Goal: Task Accomplishment & Management: Manage account settings

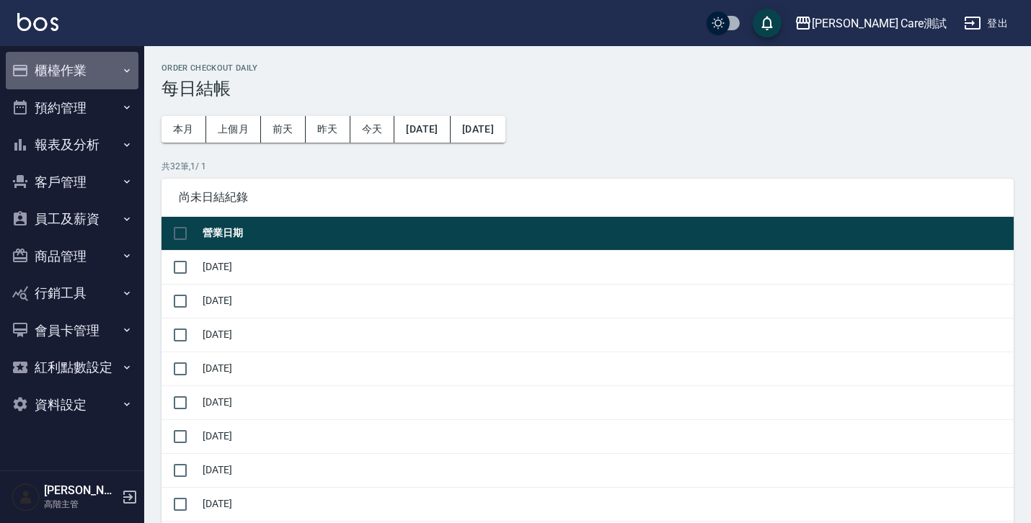
click at [61, 66] on button "櫃檯作業" at bounding box center [72, 70] width 133 height 37
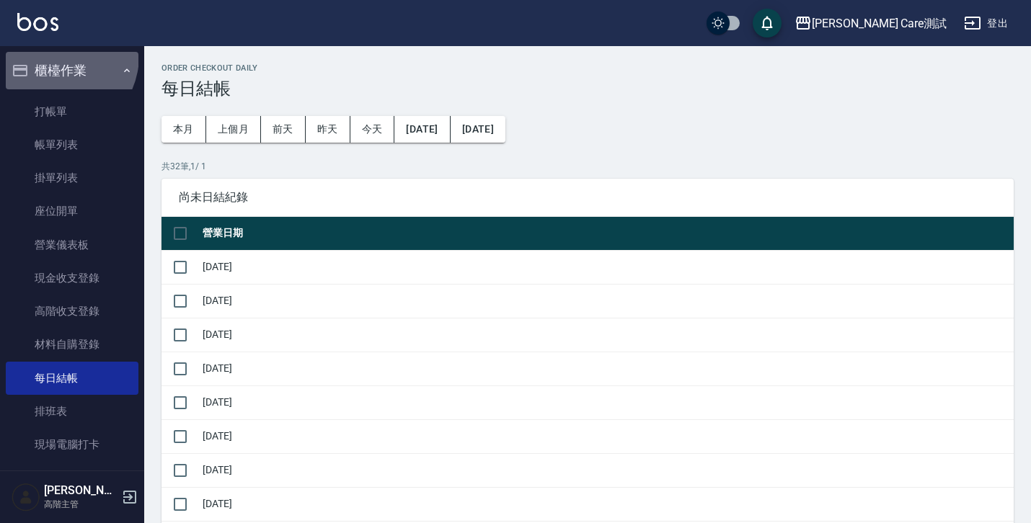
click at [53, 55] on button "櫃檯作業" at bounding box center [72, 70] width 133 height 37
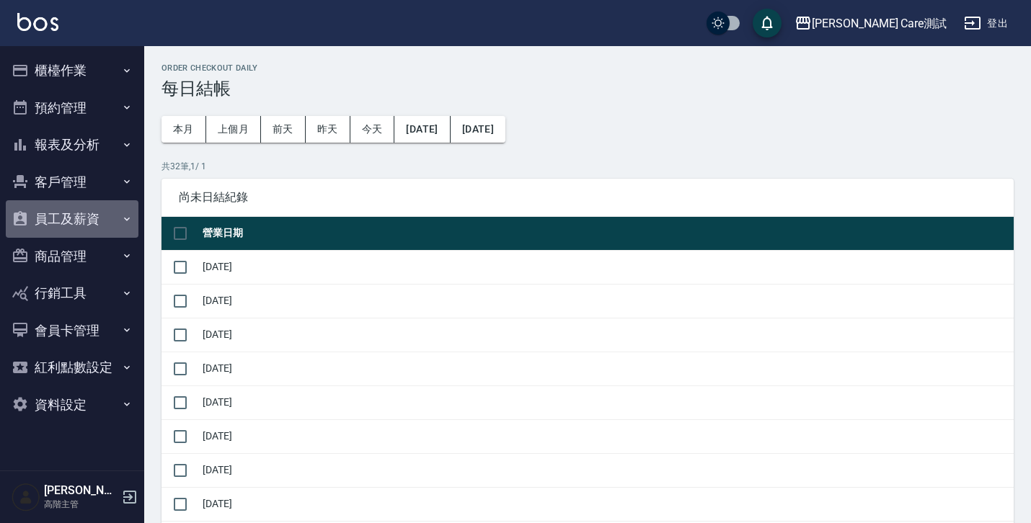
click at [71, 203] on button "員工及薪資" at bounding box center [72, 218] width 133 height 37
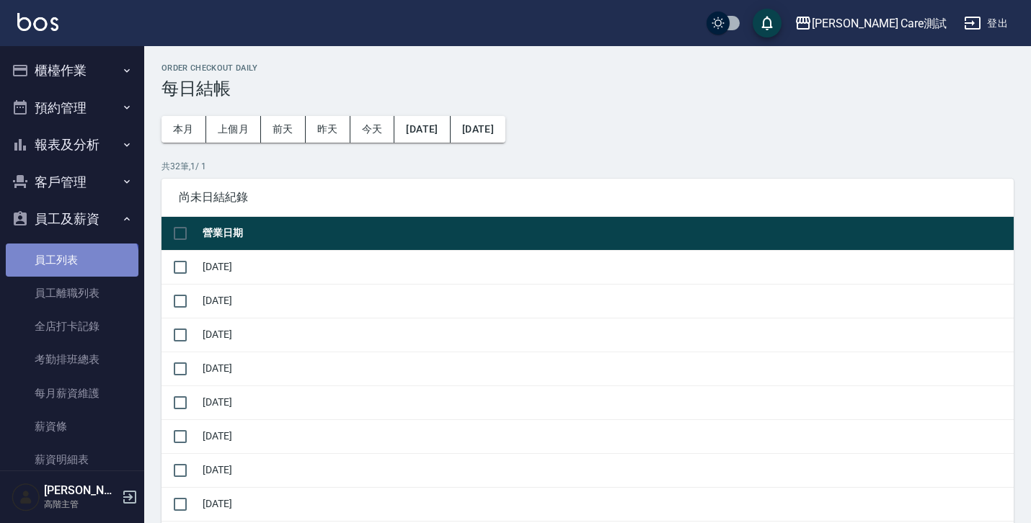
click at [71, 264] on link "員工列表" at bounding box center [72, 260] width 133 height 33
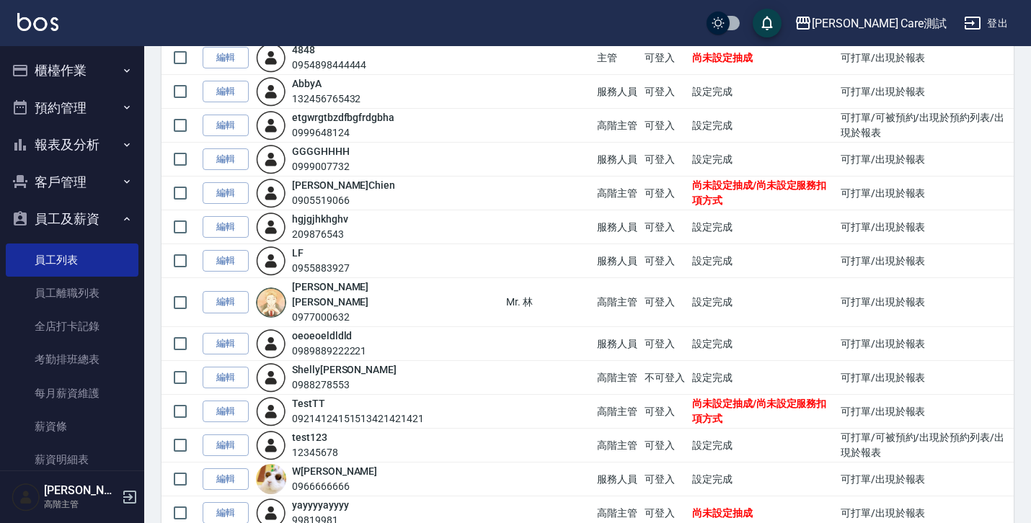
scroll to position [349, 0]
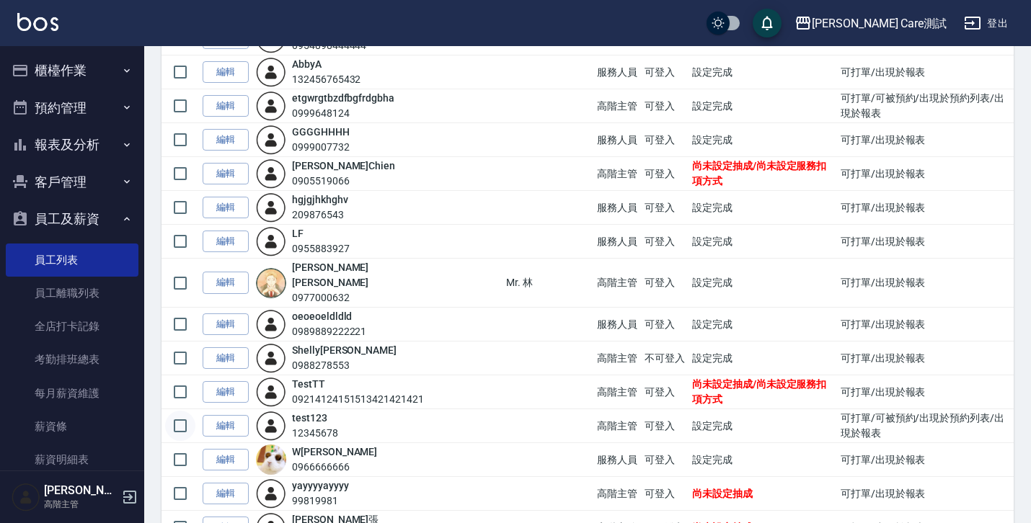
click at [182, 411] on input "checkbox" at bounding box center [180, 426] width 30 height 30
checkbox input "true"
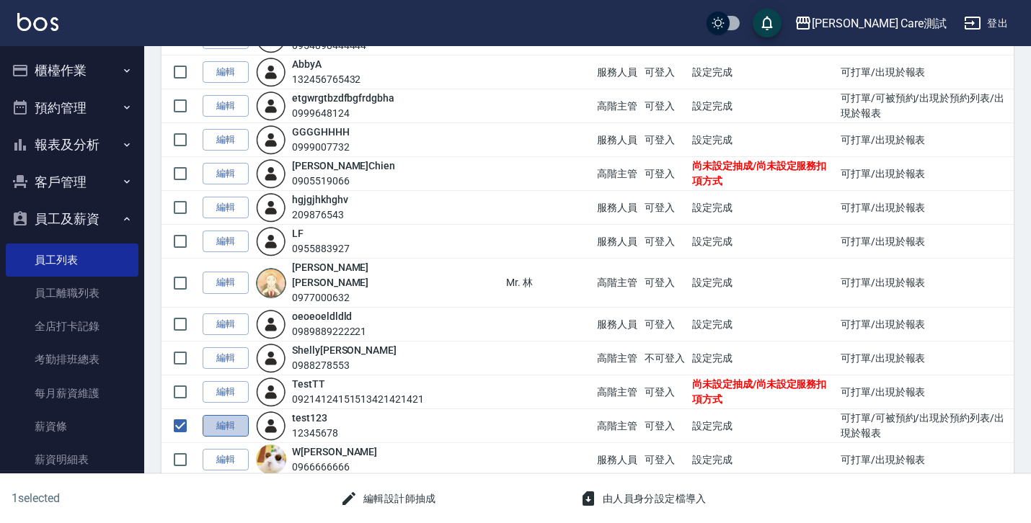
click at [218, 415] on link "編輯" at bounding box center [226, 426] width 46 height 22
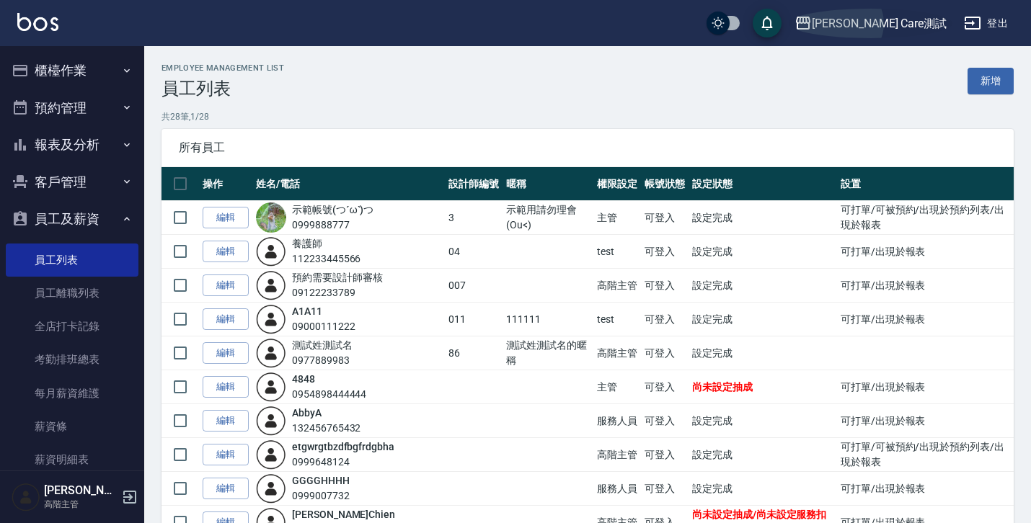
click at [630, 35] on button "[PERSON_NAME] Care測試" at bounding box center [870, 24] width 164 height 30
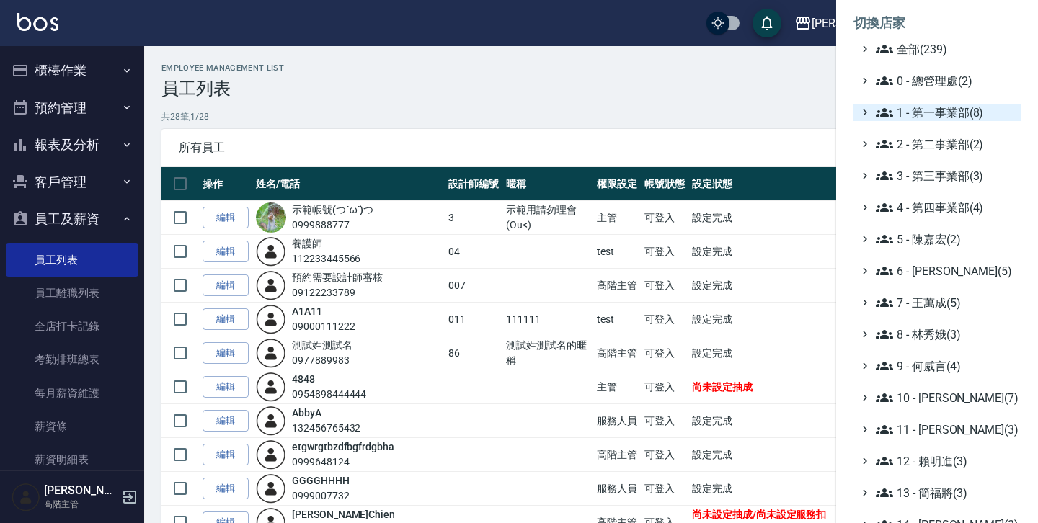
click at [630, 116] on icon at bounding box center [864, 112] width 13 height 13
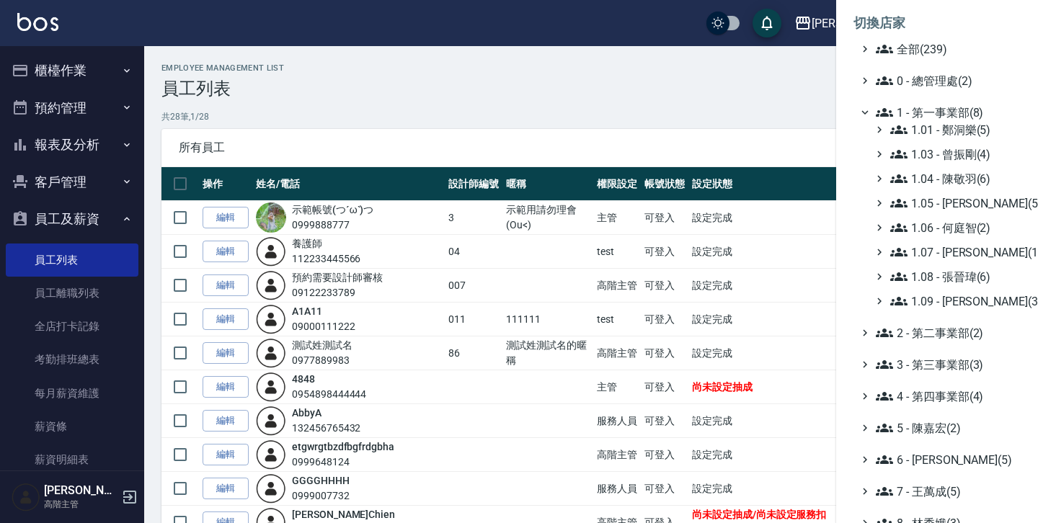
click at [630, 214] on div "1.01 - 鄭洞樂(5) 1.03 - 曾振剛(4) 1.04 - 陳敬羽(6) 1.05 - 廖厚迪(5) 1.06 - 何庭智(2) 1.07 - 蔡佳…" at bounding box center [944, 215] width 153 height 189
click at [630, 210] on div "1.05 - 廖厚迪(5)" at bounding box center [944, 203] width 153 height 17
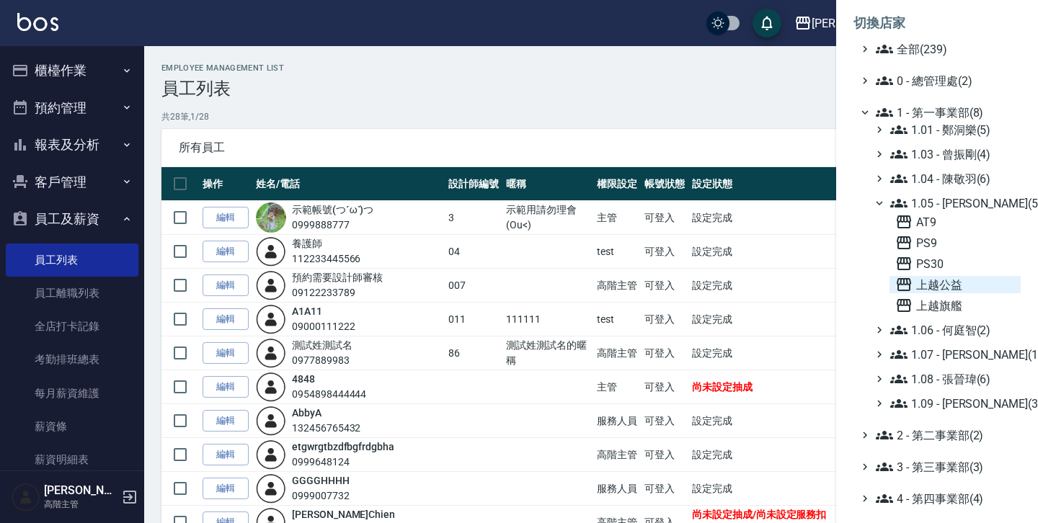
click at [630, 276] on icon at bounding box center [903, 284] width 17 height 17
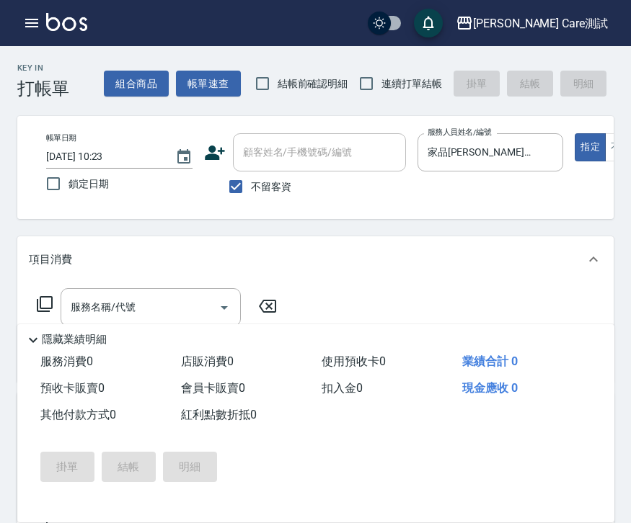
click at [53, 24] on img at bounding box center [66, 22] width 41 height 18
click at [39, 19] on icon "button" at bounding box center [31, 22] width 17 height 17
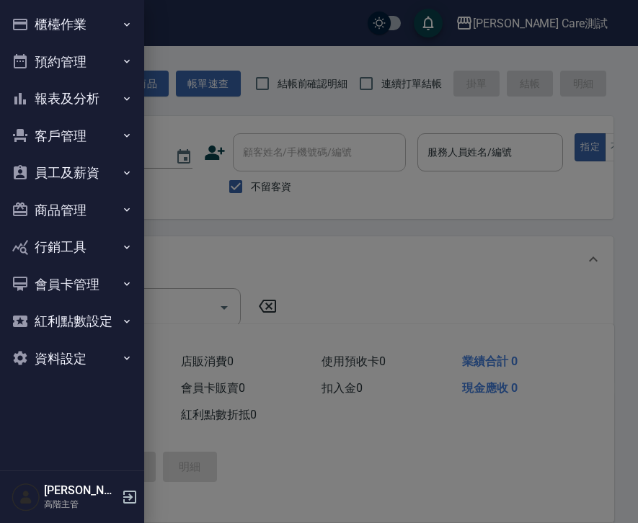
click at [102, 182] on button "員工及薪資" at bounding box center [72, 172] width 133 height 37
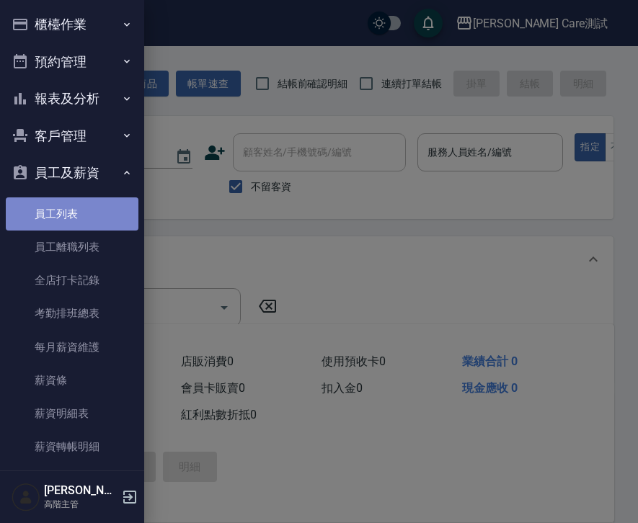
click at [94, 217] on link "員工列表" at bounding box center [72, 213] width 133 height 33
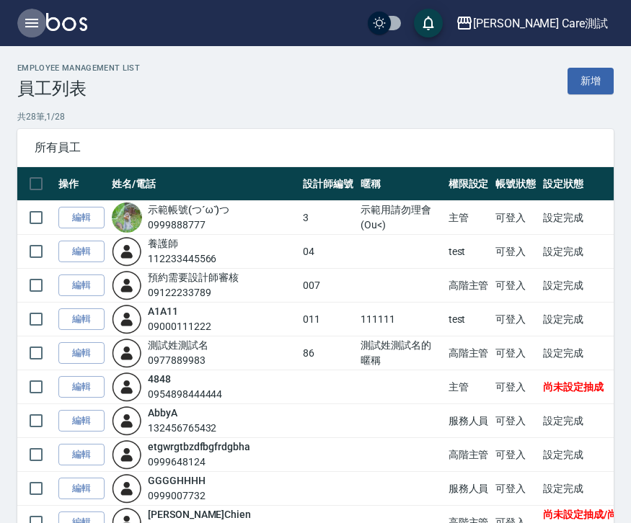
click at [37, 29] on icon "button" at bounding box center [31, 22] width 17 height 17
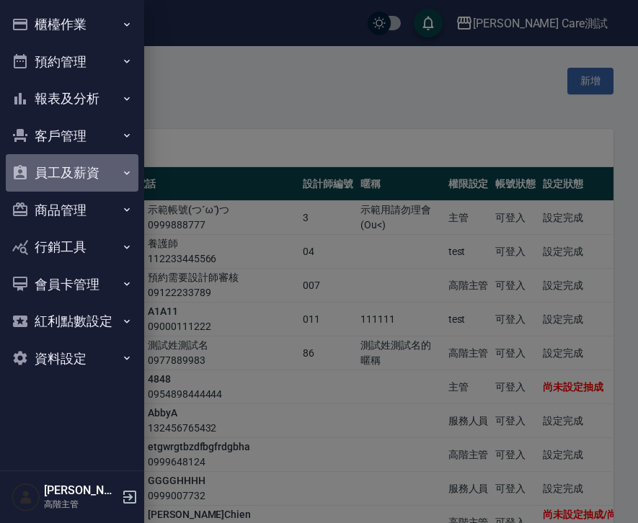
click at [120, 168] on button "員工及薪資" at bounding box center [72, 172] width 133 height 37
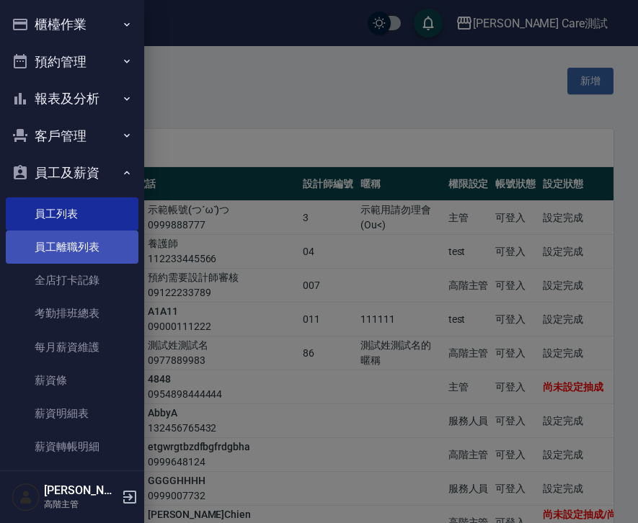
click at [115, 259] on link "員工離職列表" at bounding box center [72, 247] width 133 height 33
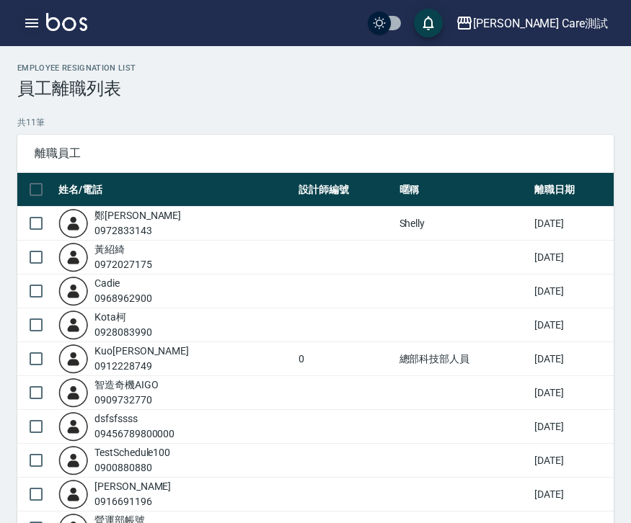
click at [28, 24] on icon "button" at bounding box center [31, 22] width 17 height 17
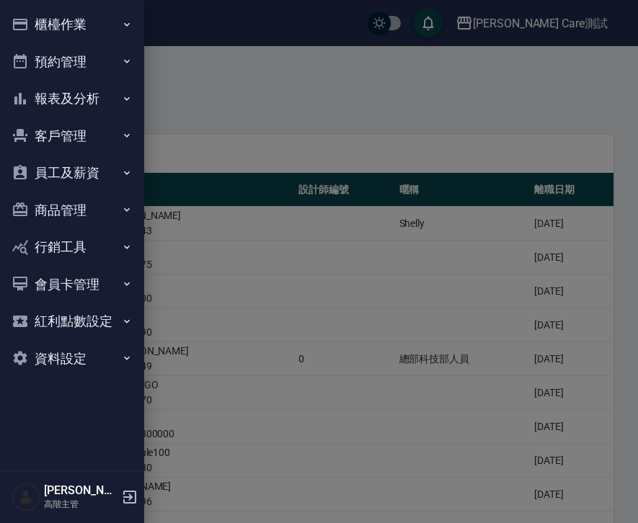
click at [100, 370] on button "資料設定" at bounding box center [72, 358] width 133 height 37
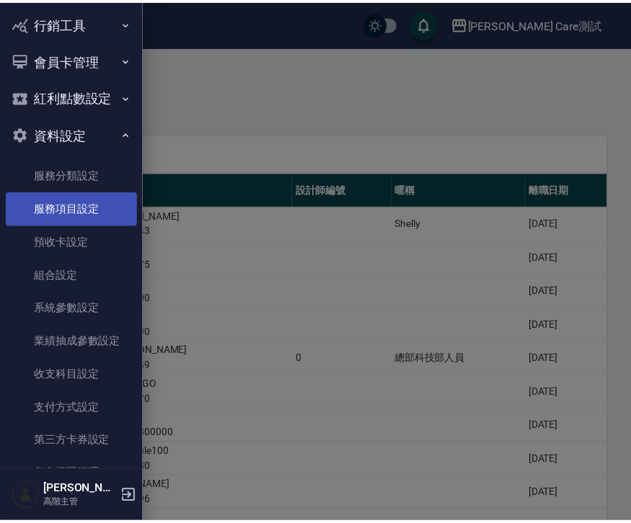
scroll to position [269, 0]
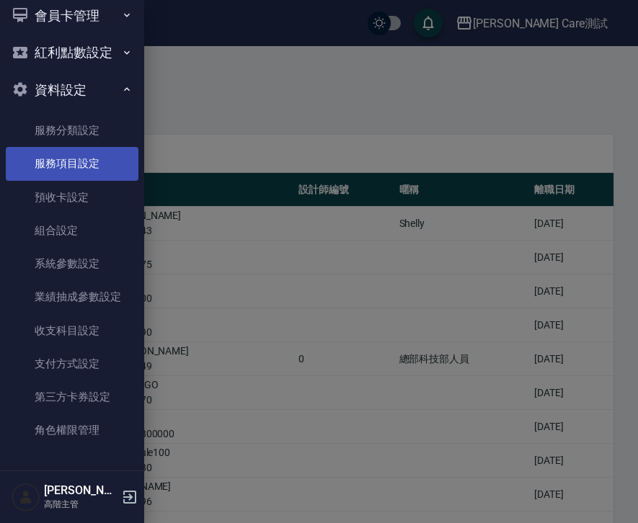
click at [85, 430] on link "角色權限管理" at bounding box center [72, 430] width 133 height 33
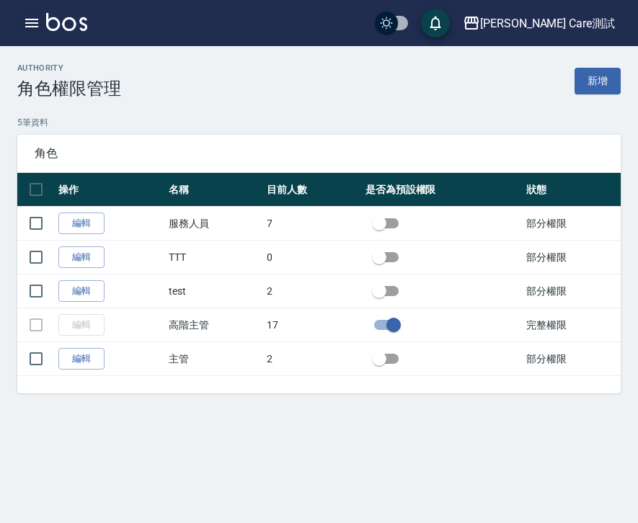
click at [27, 27] on icon "button" at bounding box center [31, 22] width 17 height 17
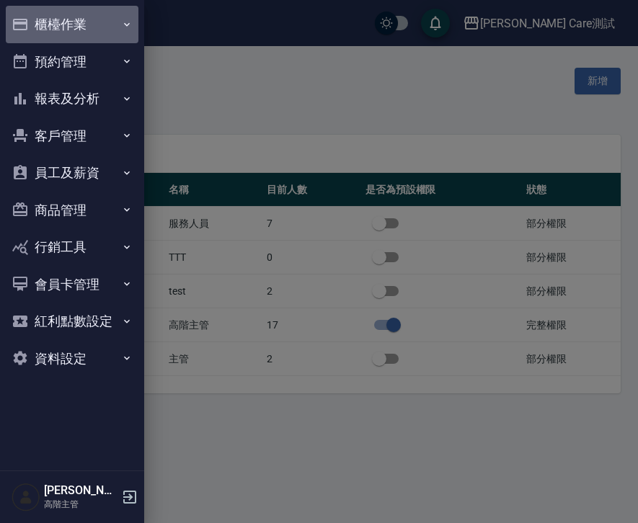
click at [66, 30] on button "櫃檯作業" at bounding box center [72, 24] width 133 height 37
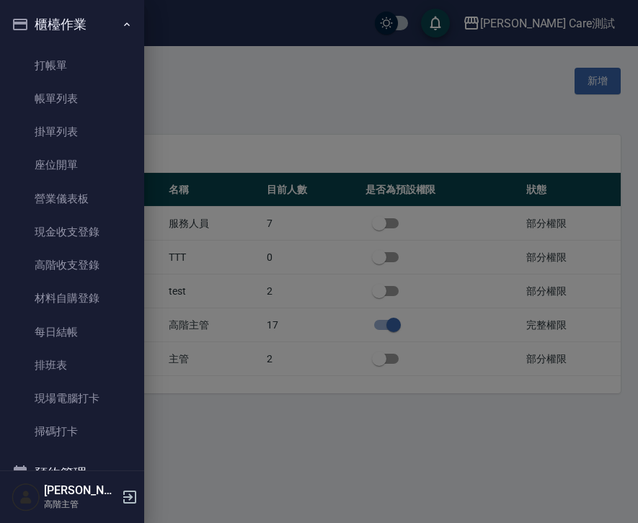
click at [66, 30] on button "櫃檯作業" at bounding box center [72, 24] width 133 height 37
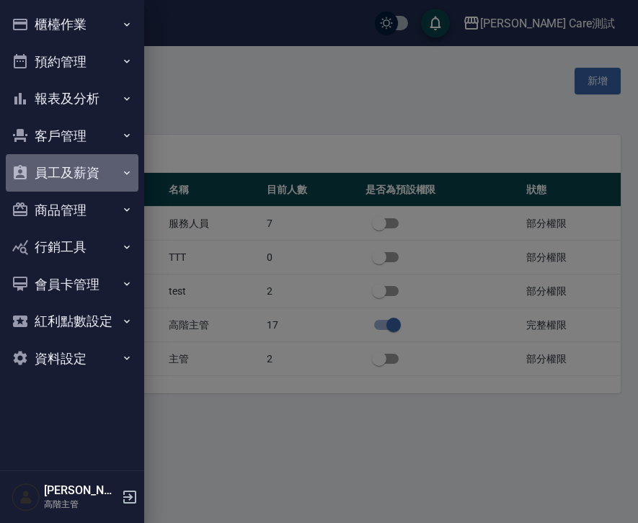
click at [67, 164] on button "員工及薪資" at bounding box center [72, 172] width 133 height 37
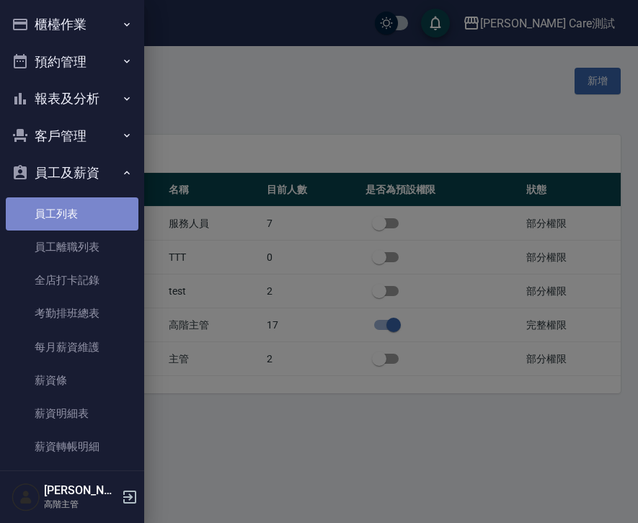
click at [74, 210] on link "員工列表" at bounding box center [72, 213] width 133 height 33
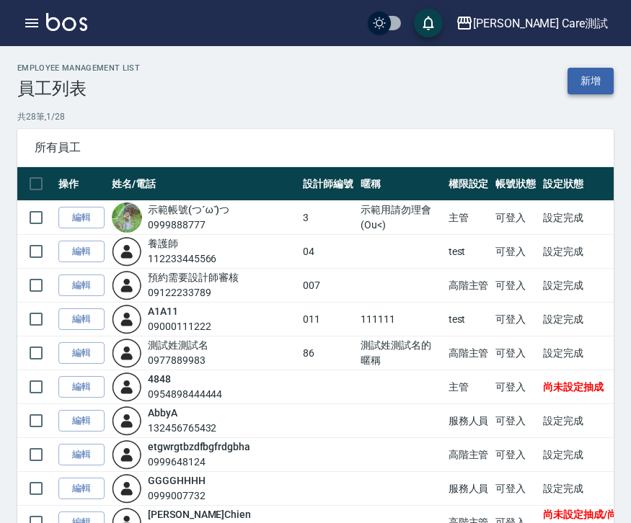
click at [577, 76] on link "新增" at bounding box center [590, 81] width 46 height 27
click at [579, 78] on link "新增" at bounding box center [590, 81] width 46 height 27
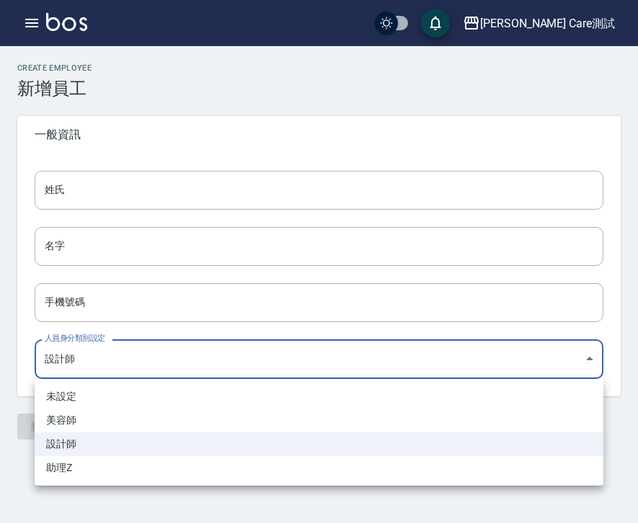
click at [149, 360] on body "[PERSON_NAME] Care測試 登出 櫃檯作業 打帳單 帳單列表 掛單列表 座位開單 營業儀表板 現金收支登錄 高階收支登錄 材料自購登錄 每日結帳…" at bounding box center [319, 261] width 638 height 523
click at [149, 360] on div at bounding box center [319, 261] width 638 height 523
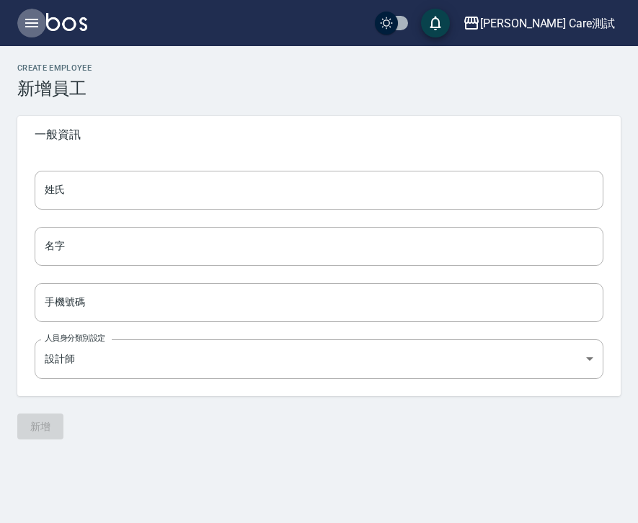
click at [27, 18] on icon "button" at bounding box center [31, 22] width 17 height 17
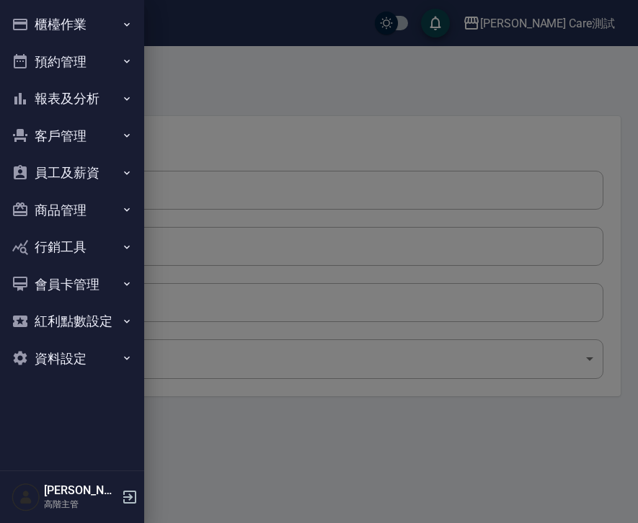
click at [84, 29] on button "櫃檯作業" at bounding box center [72, 24] width 133 height 37
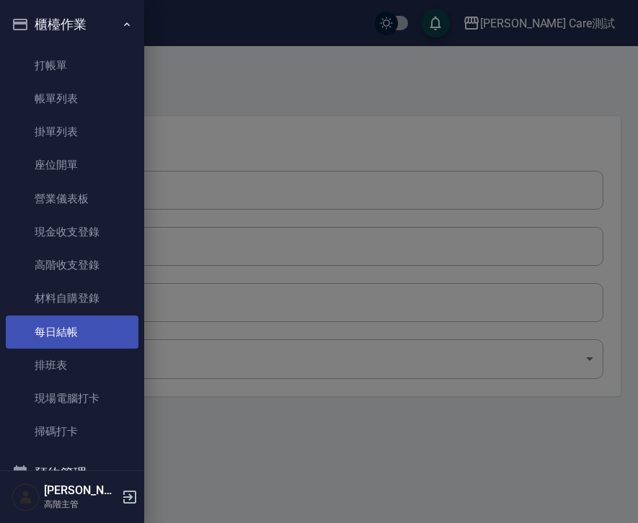
click at [87, 335] on link "每日結帳" at bounding box center [72, 332] width 133 height 33
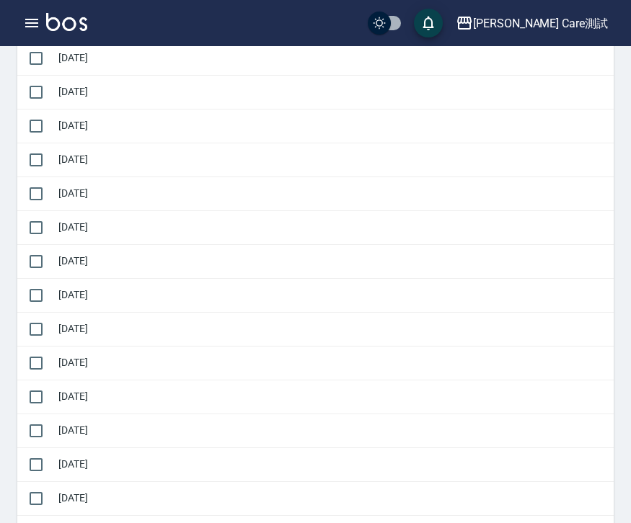
scroll to position [1032, 0]
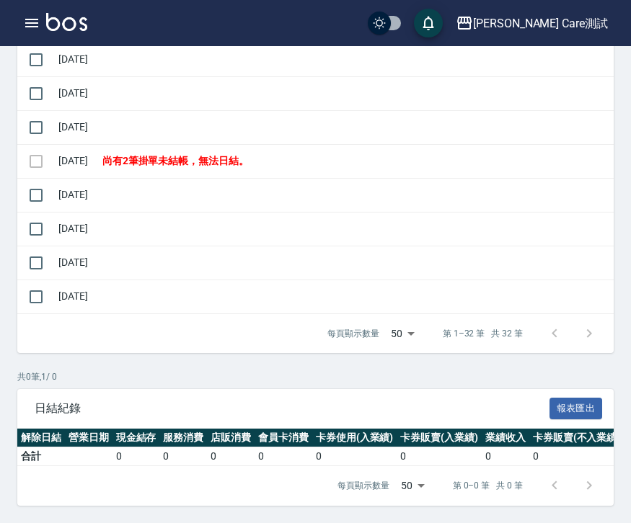
click at [33, 152] on td at bounding box center [35, 161] width 37 height 34
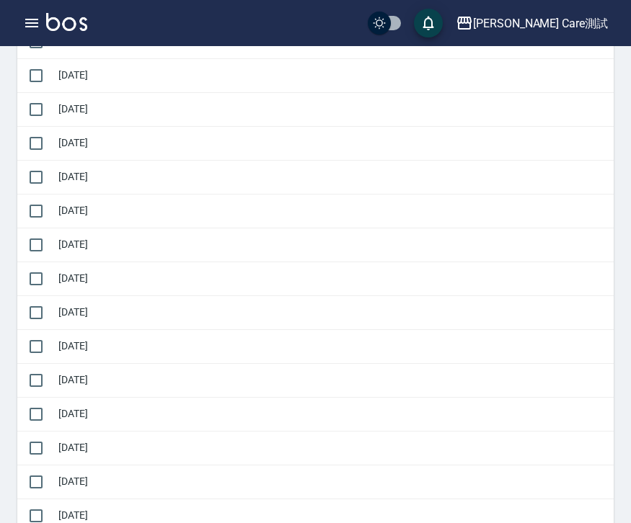
scroll to position [19, 0]
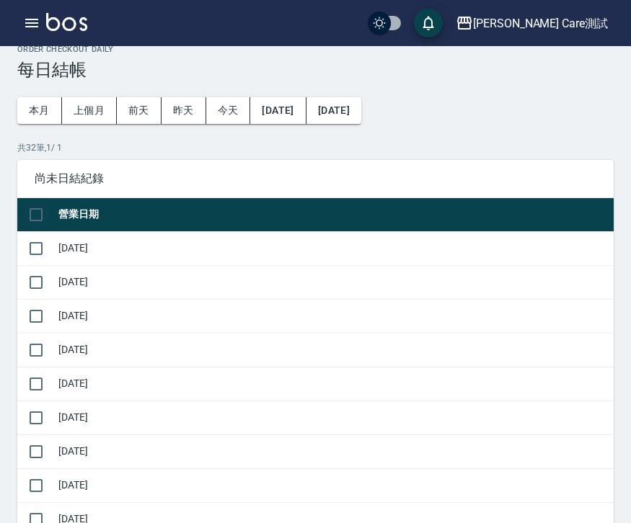
click at [29, 213] on input "checkbox" at bounding box center [36, 215] width 30 height 30
checkbox input "true"
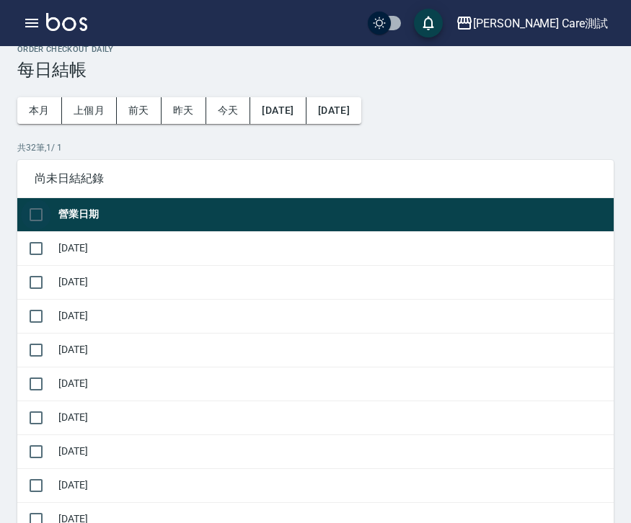
checkbox input "true"
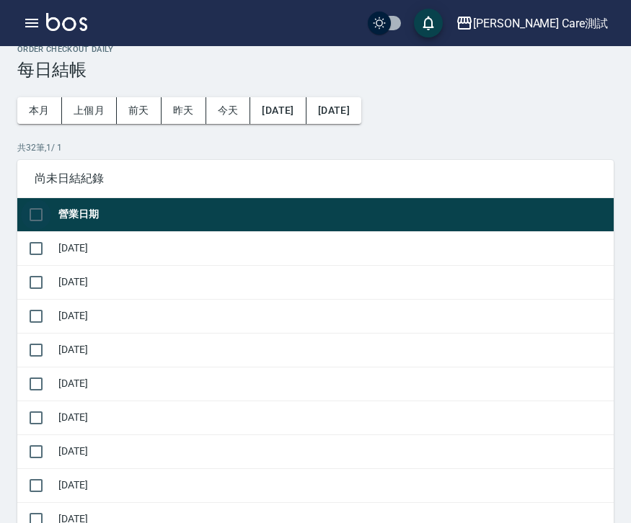
checkbox input "true"
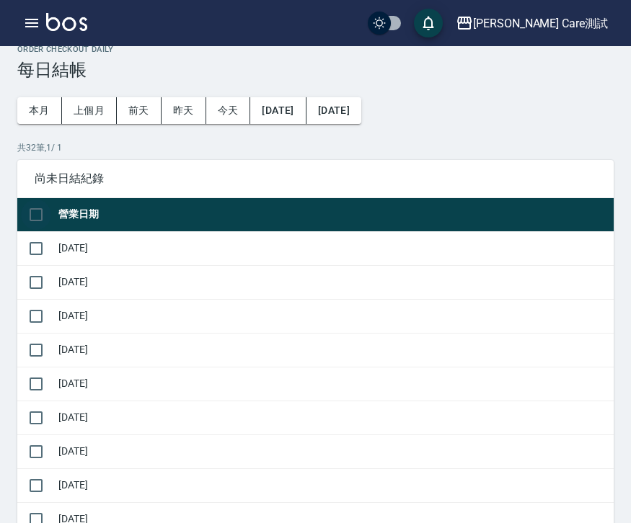
checkbox input "true"
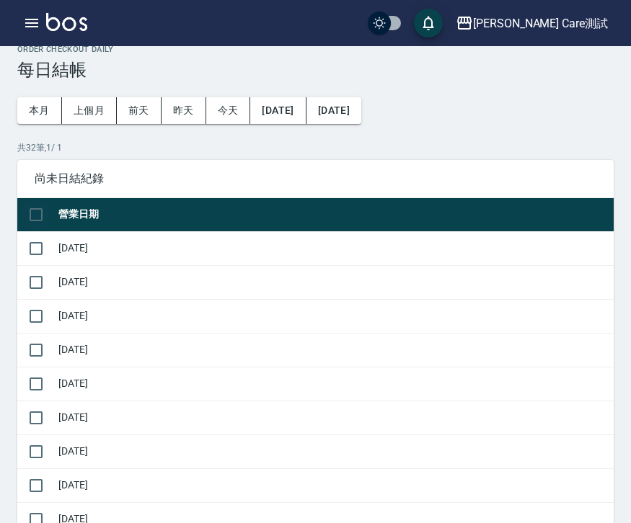
checkbox input "true"
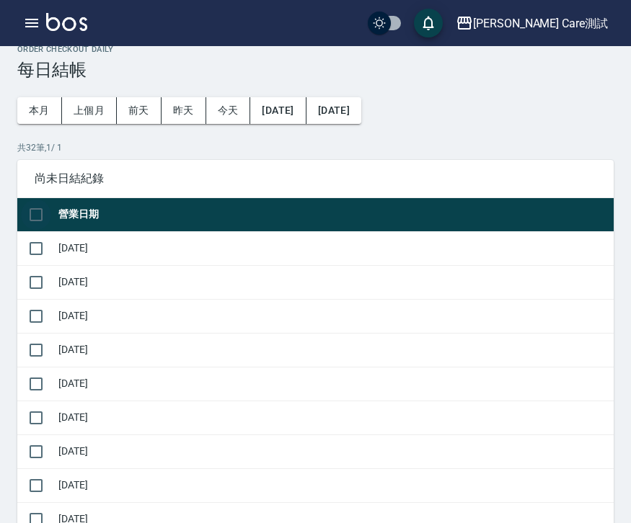
checkbox input "true"
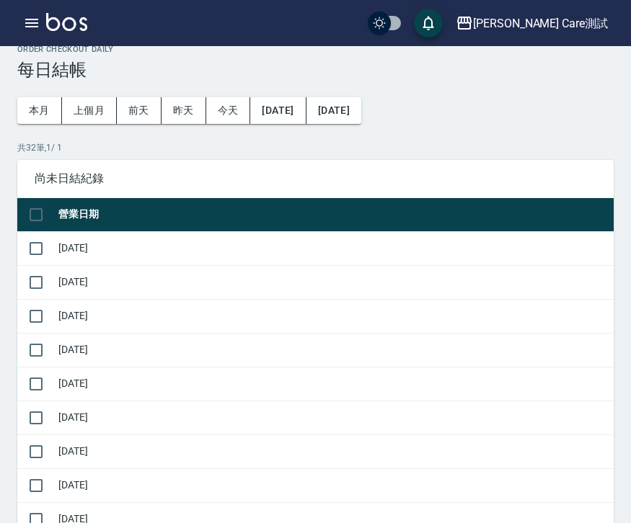
checkbox input "true"
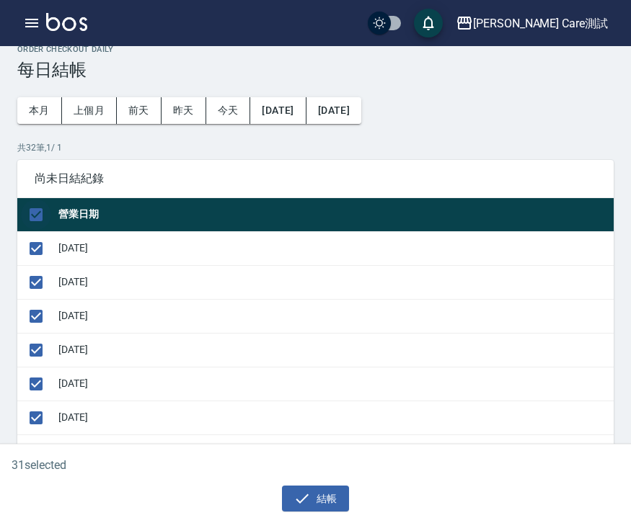
click at [29, 213] on input "checkbox" at bounding box center [36, 215] width 30 height 30
checkbox input "false"
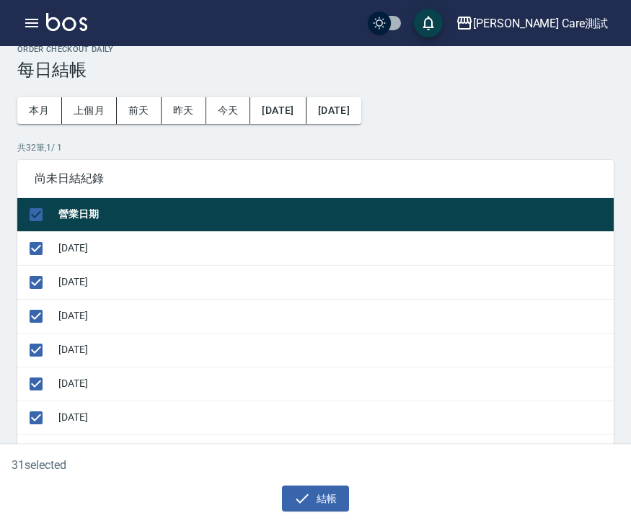
checkbox input "false"
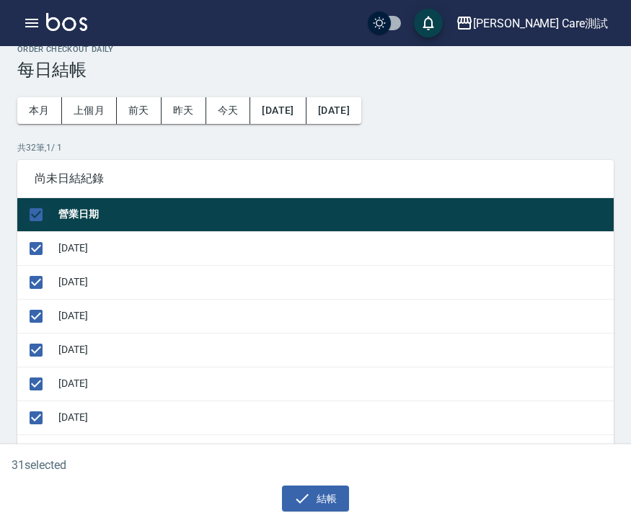
checkbox input "false"
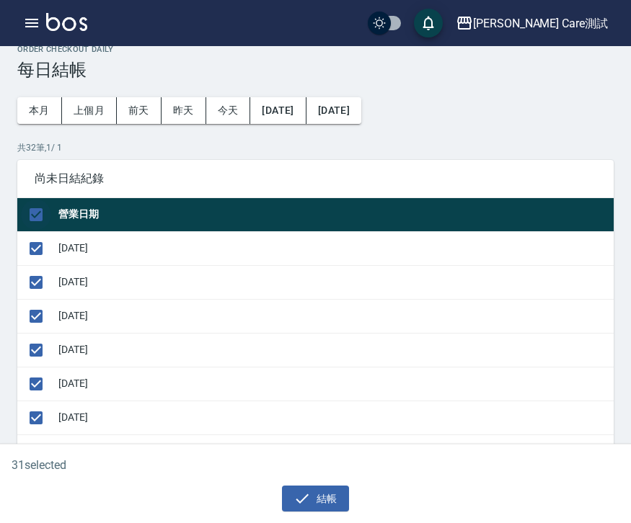
checkbox input "false"
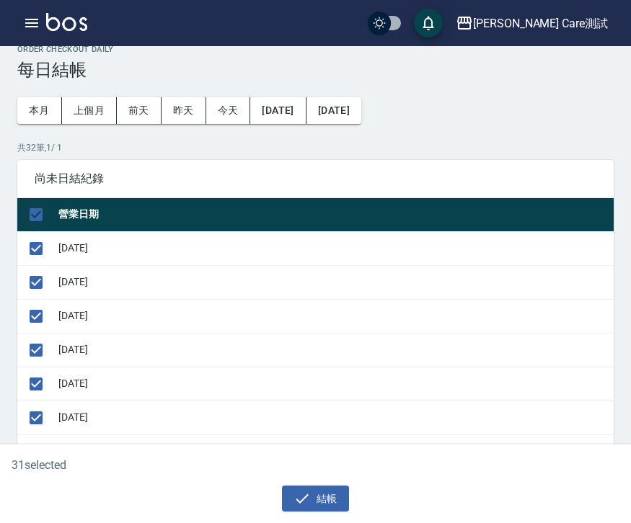
checkbox input "false"
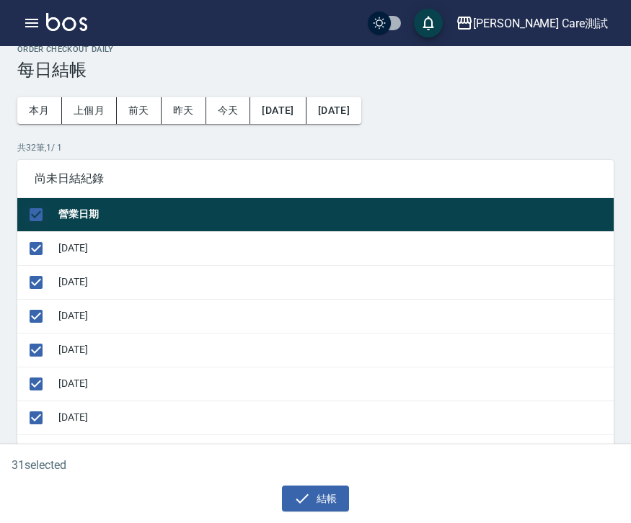
checkbox input "false"
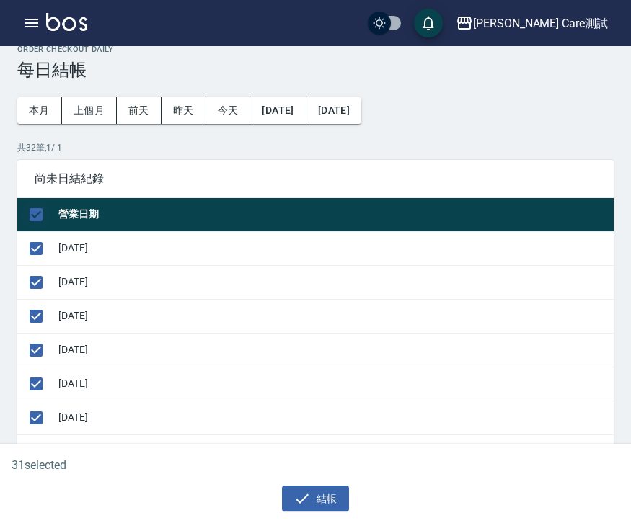
checkbox input "false"
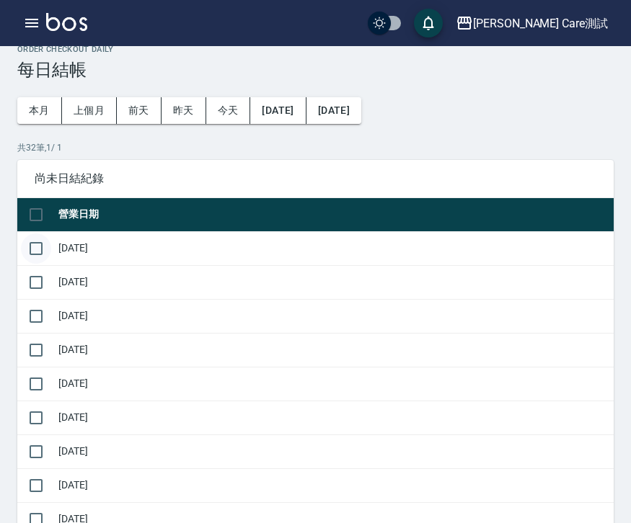
click at [31, 246] on input "checkbox" at bounding box center [36, 249] width 30 height 30
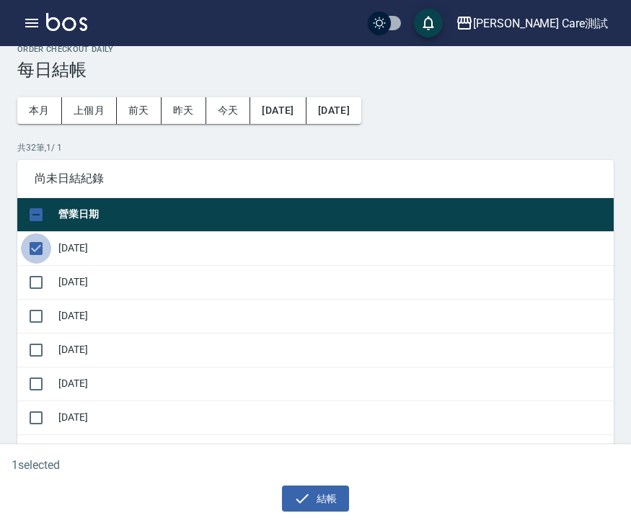
click at [31, 246] on input "checkbox" at bounding box center [36, 249] width 30 height 30
checkbox input "false"
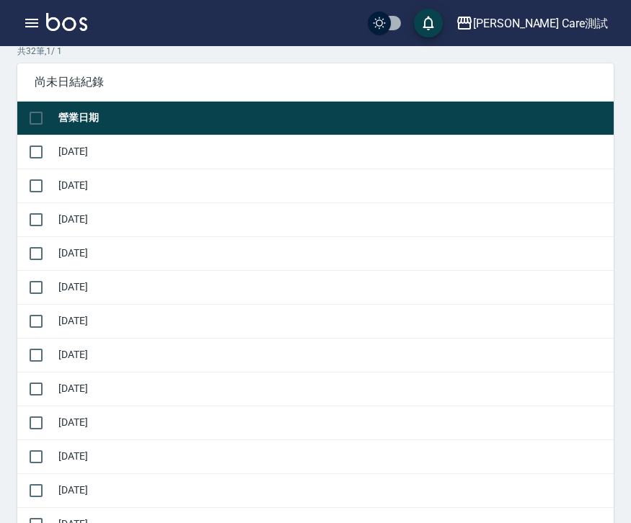
scroll to position [0, 0]
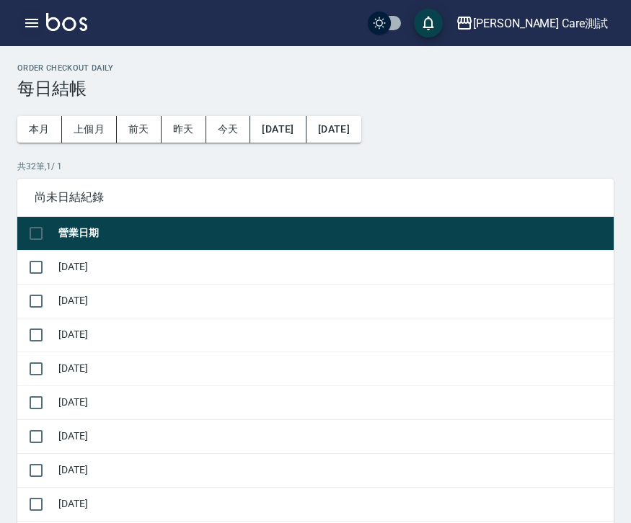
click at [43, 17] on button "button" at bounding box center [31, 23] width 29 height 29
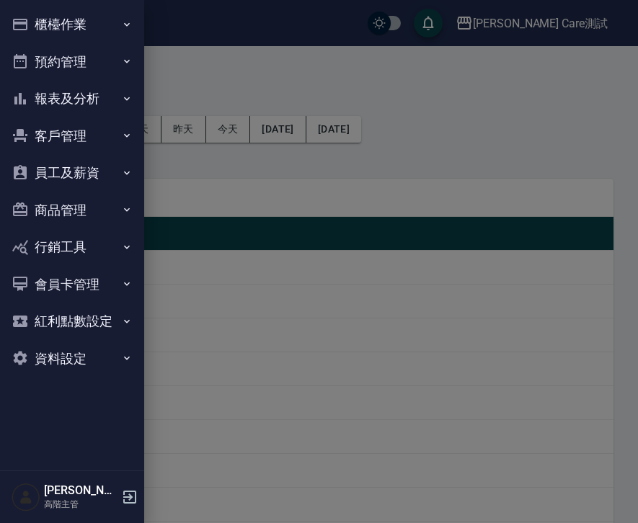
click at [92, 22] on button "櫃檯作業" at bounding box center [72, 24] width 133 height 37
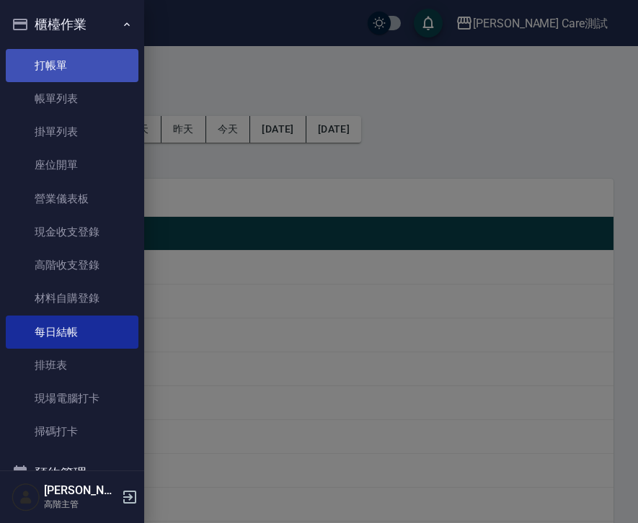
click at [86, 71] on link "打帳單" at bounding box center [72, 65] width 133 height 33
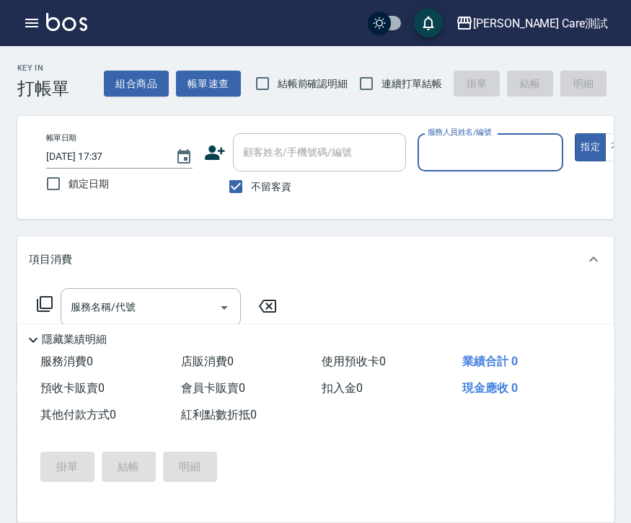
click at [602, 241] on div "Key In 打帳單 組合商品 帳單速查 結帳前確認明細 連續打單結帳 掛單 結帳 明細 帳單日期 2025/08/18 17:37 鎖定日期 顧客姓名/手機…" at bounding box center [315, 413] width 631 height 735
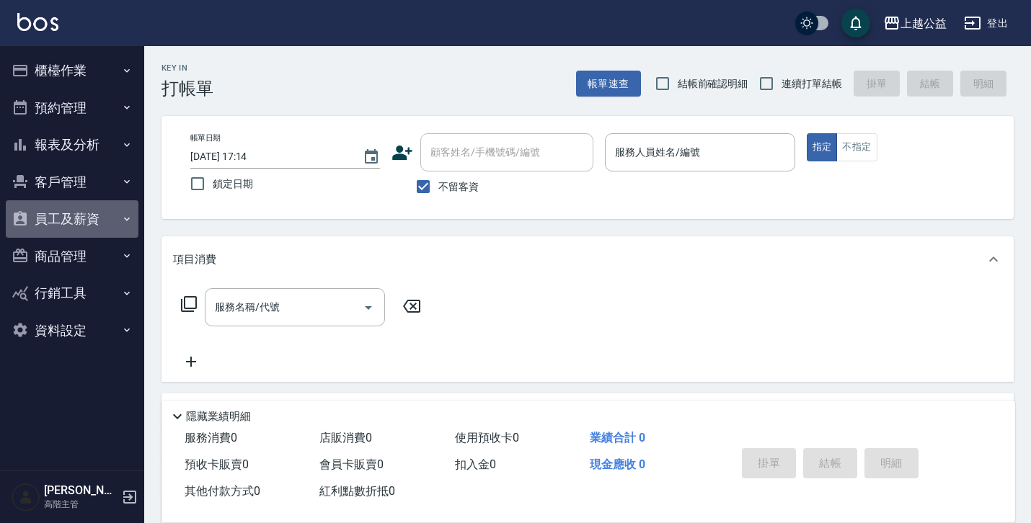
click at [94, 211] on button "員工及薪資" at bounding box center [72, 218] width 133 height 37
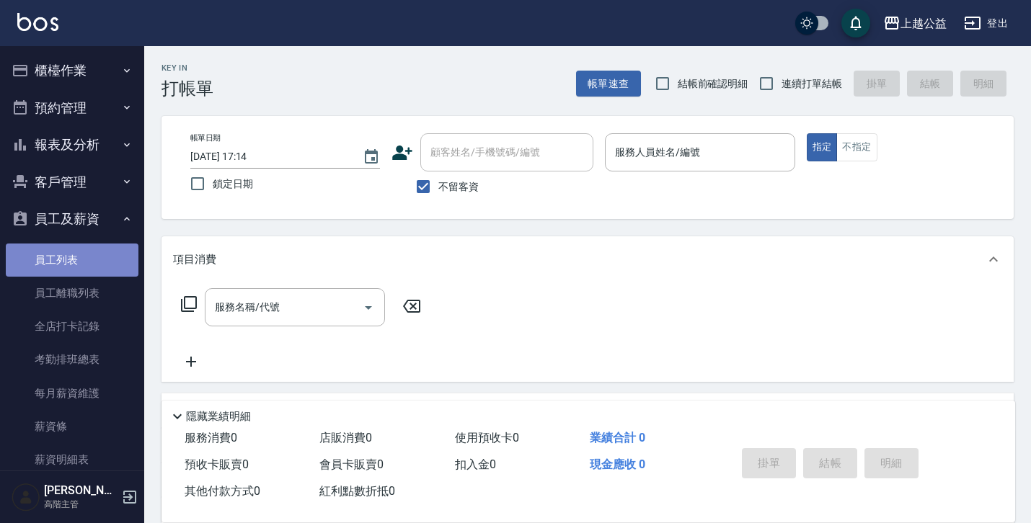
click at [89, 248] on link "員工列表" at bounding box center [72, 260] width 133 height 33
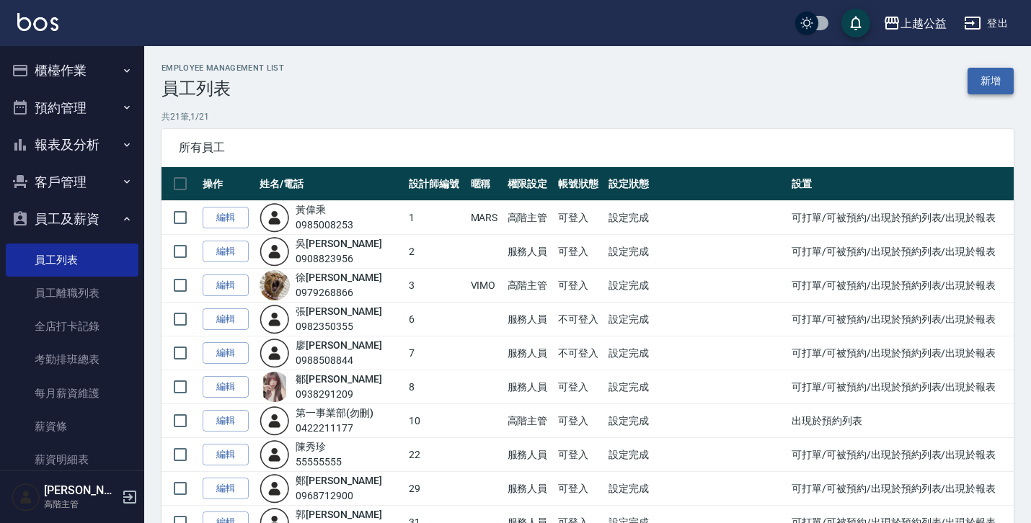
click at [983, 86] on link "新增" at bounding box center [990, 81] width 46 height 27
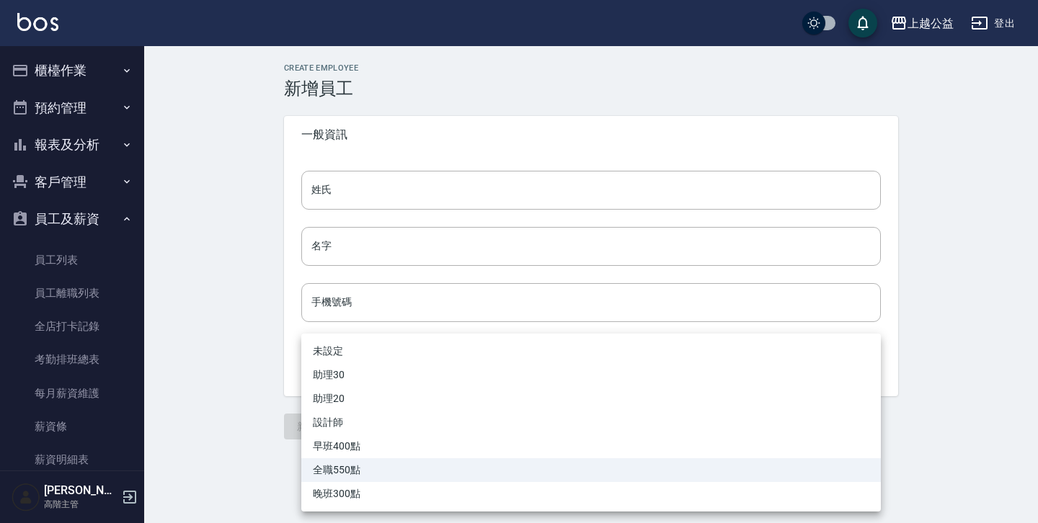
click at [398, 367] on body "上越公益 登出 櫃檯作業 打帳單 帳單列表 掛單列表 座位開單 營業儀表板 現金收支登錄 高階收支登錄 材料自購登錄 每日結帳 排班表 現場電腦打卡 掃碼打卡…" at bounding box center [519, 261] width 1038 height 523
click at [206, 337] on div at bounding box center [519, 261] width 1038 height 523
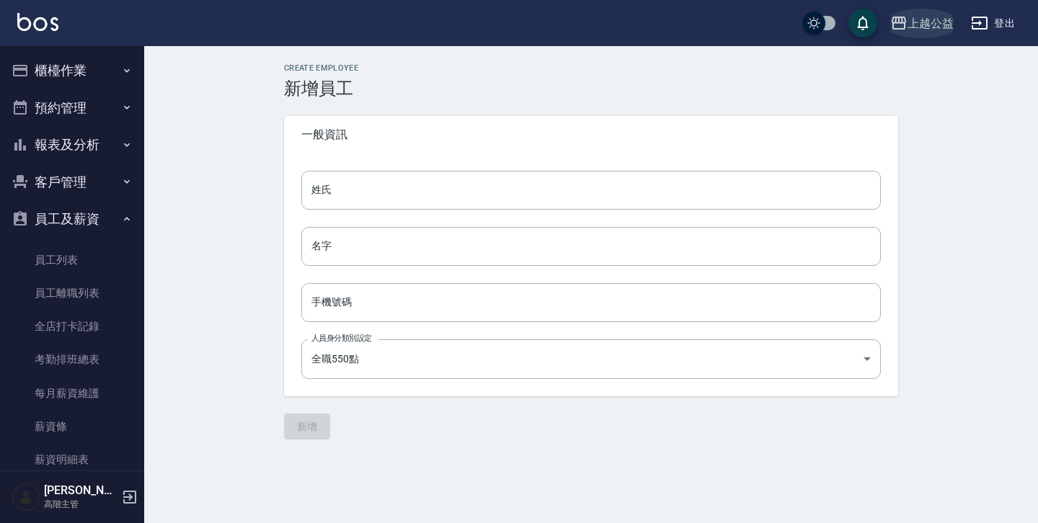
click at [925, 17] on div "上越公益" at bounding box center [930, 23] width 46 height 18
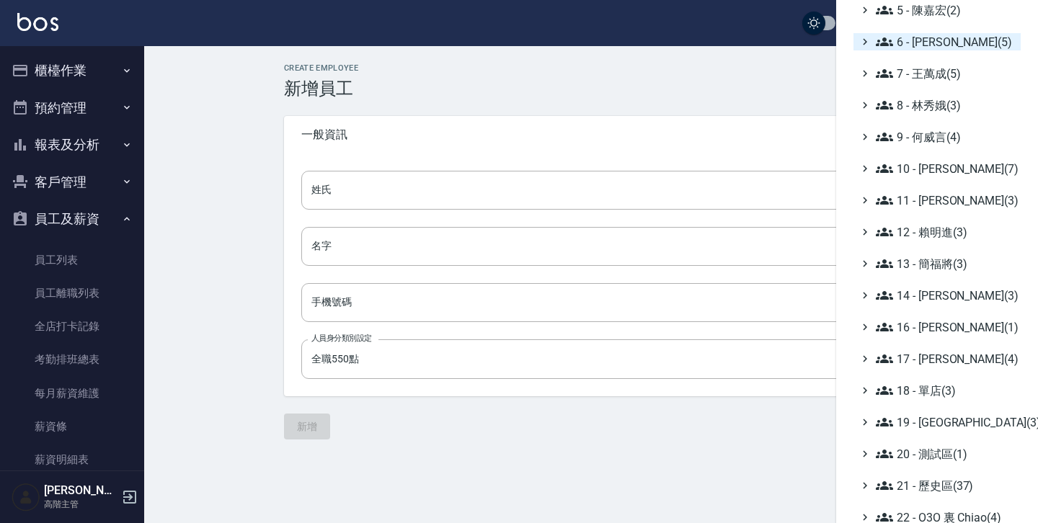
scroll to position [270, 0]
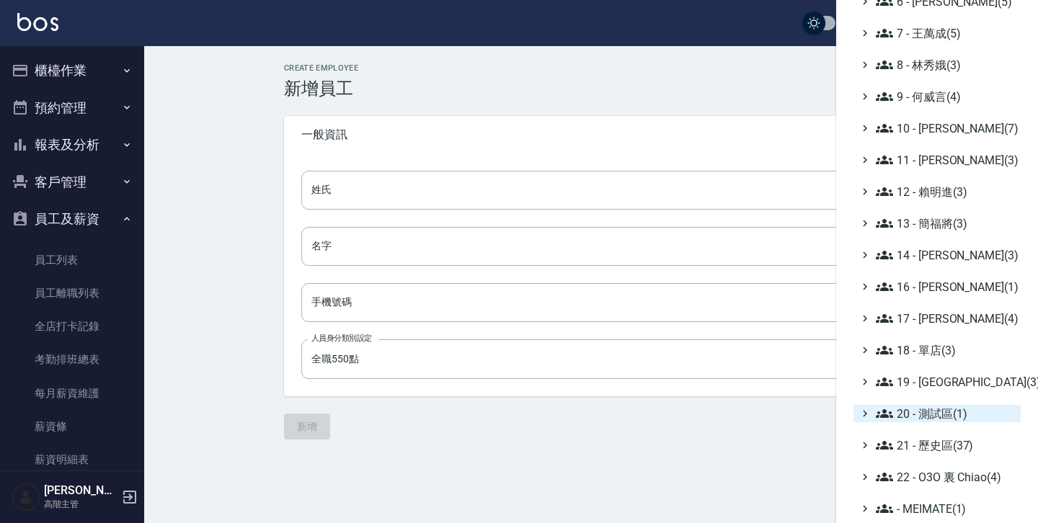
click at [898, 413] on span "20 - 測試區(1)" at bounding box center [945, 413] width 139 height 17
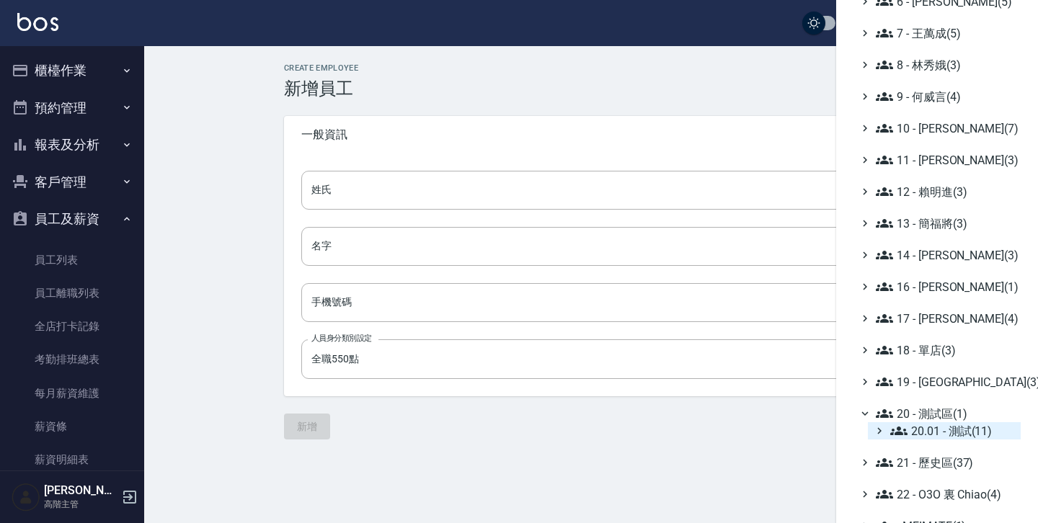
click at [917, 431] on span "20.01 - 測試(11)" at bounding box center [952, 430] width 125 height 17
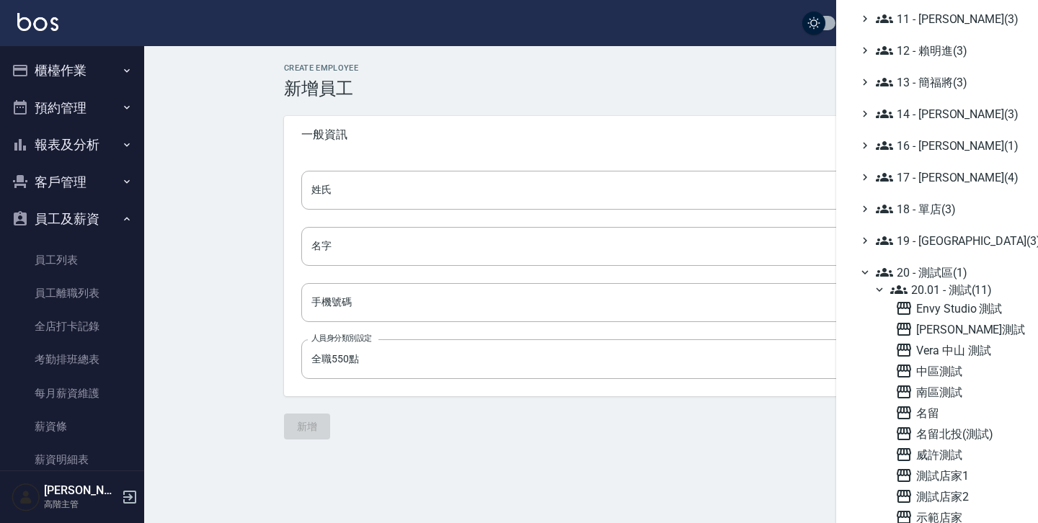
scroll to position [515, 0]
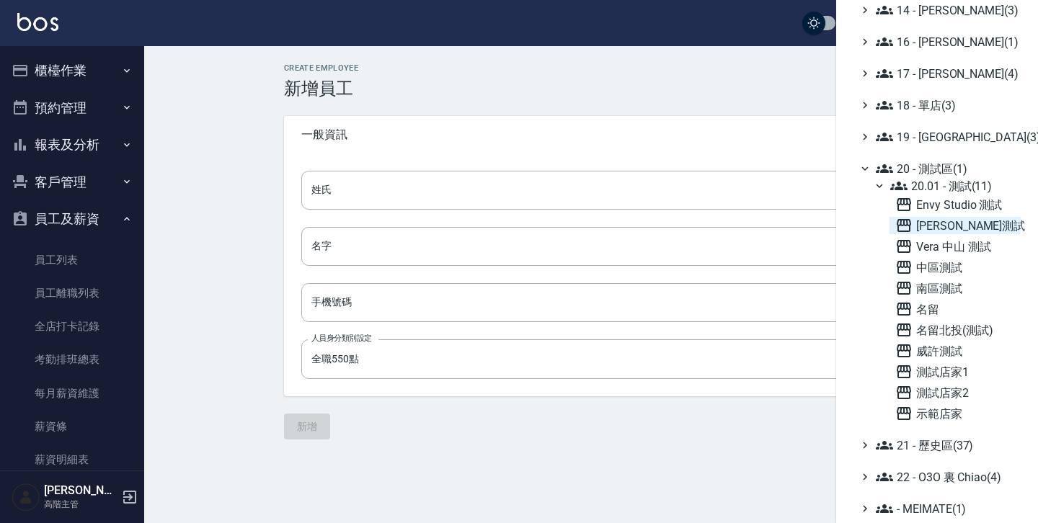
click at [936, 223] on span "[PERSON_NAME] Care測試" at bounding box center [955, 225] width 120 height 17
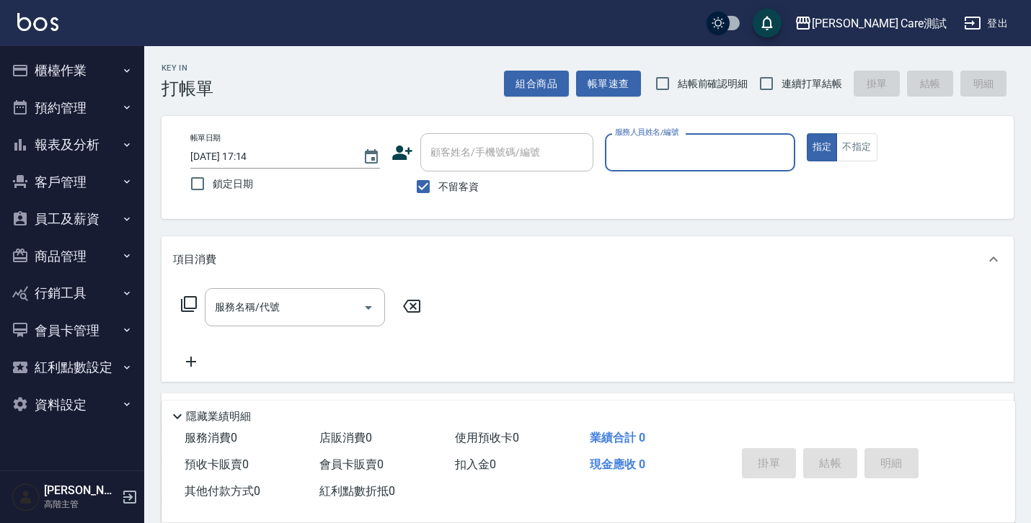
click at [84, 226] on button "員工及薪資" at bounding box center [72, 218] width 133 height 37
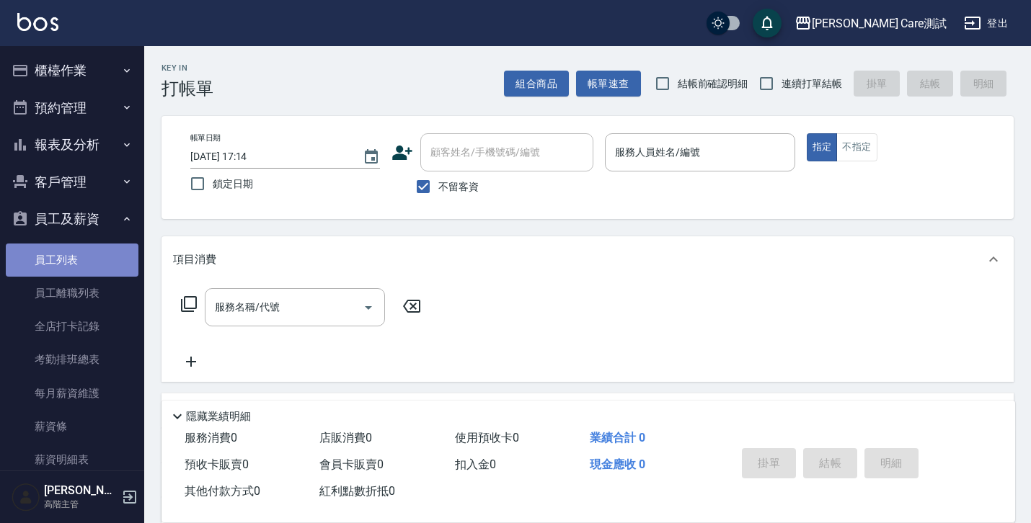
click at [81, 254] on link "員工列表" at bounding box center [72, 260] width 133 height 33
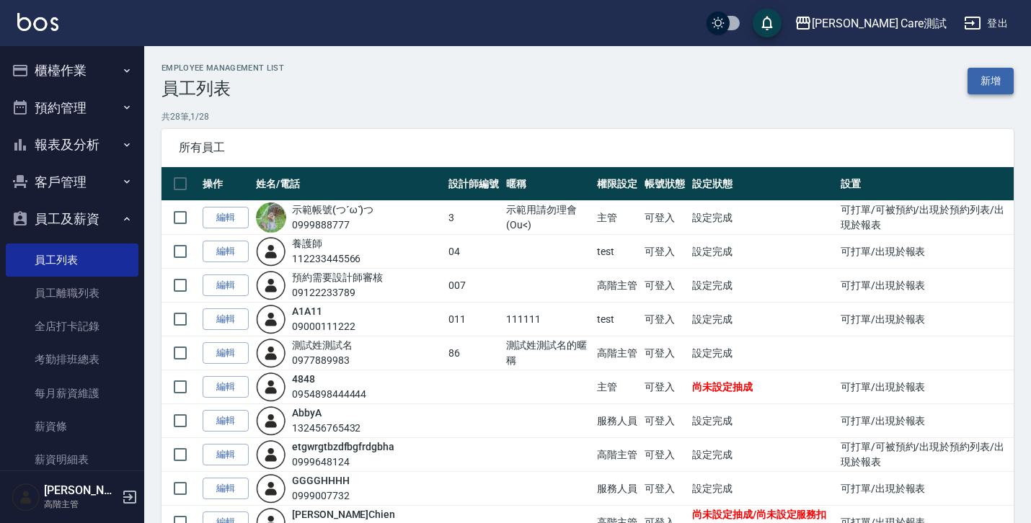
click at [992, 76] on link "新增" at bounding box center [990, 81] width 46 height 27
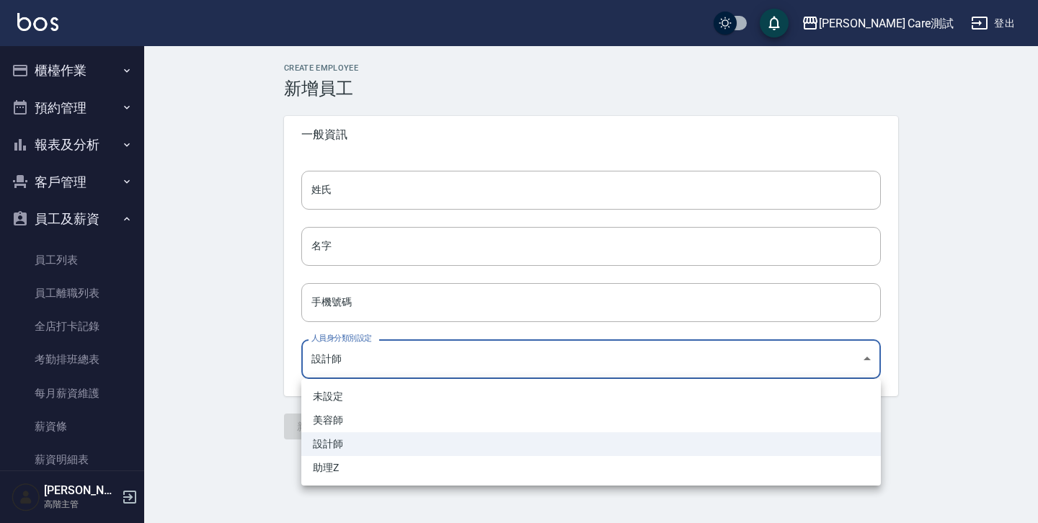
click at [517, 368] on body "[PERSON_NAME] Care測試 登出 櫃檯作業 打帳單 帳單列表 掛單列表 座位開單 營業儀表板 現金收支登錄 高階收支登錄 材料自購登錄 每日結帳…" at bounding box center [519, 261] width 1038 height 523
click at [197, 336] on div at bounding box center [519, 261] width 1038 height 523
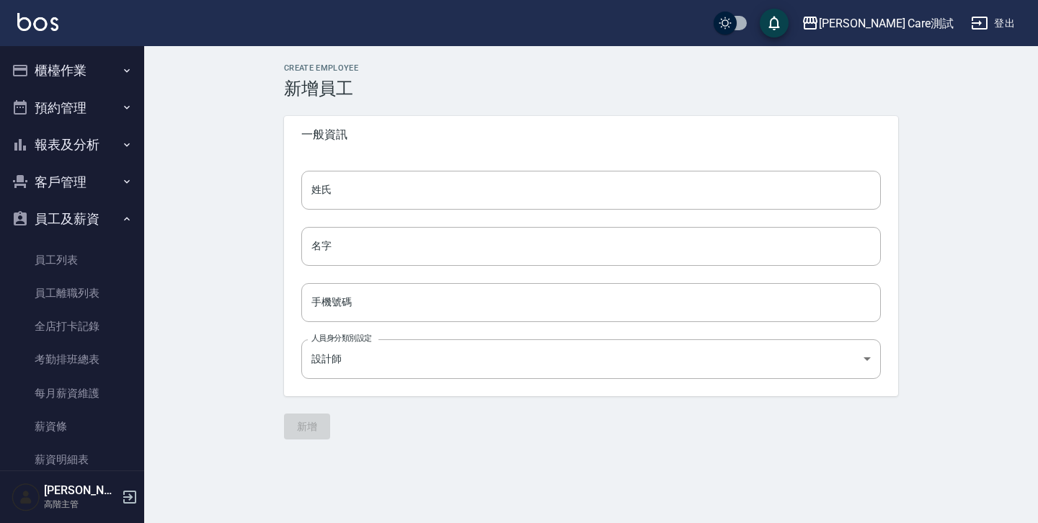
click at [470, 92] on h3 "新增員工" at bounding box center [591, 89] width 614 height 20
click at [62, 81] on button "櫃檯作業" at bounding box center [72, 70] width 133 height 37
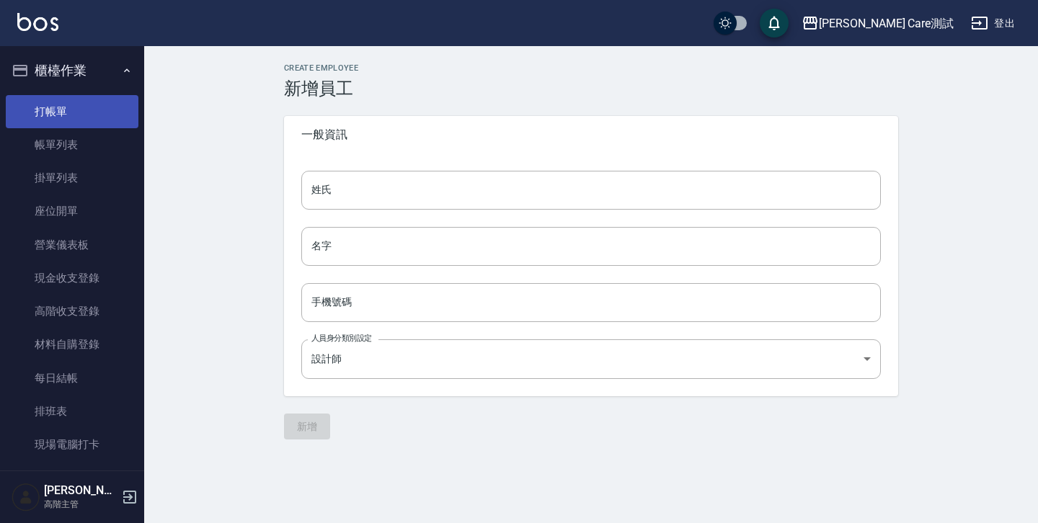
click at [68, 114] on link "打帳單" at bounding box center [72, 111] width 133 height 33
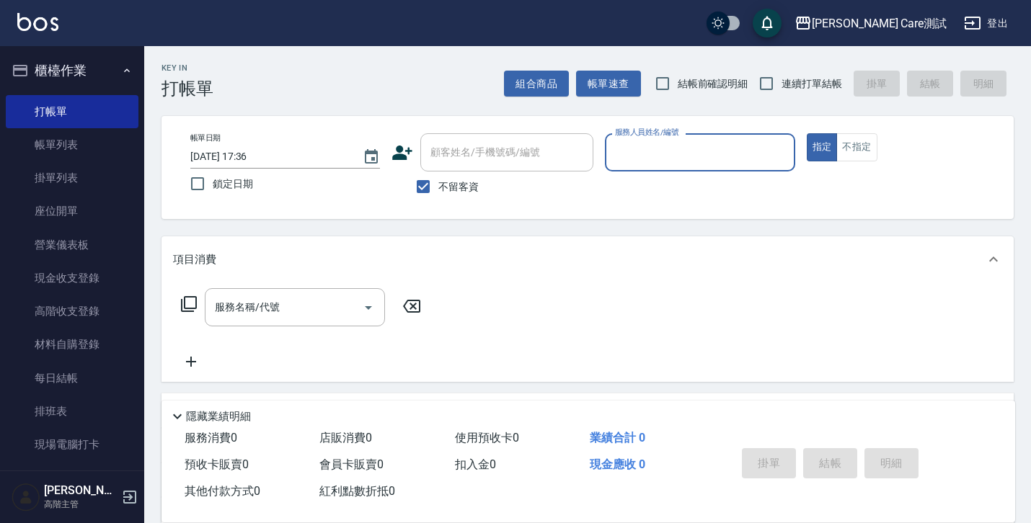
click at [708, 391] on div "項目消費 服務名稱/代號 服務名稱/代號 店販銷售 服務人員姓名/編號 服務人員姓名/編號 商品代號/名稱 商品代號/名稱 預收卡販賣 卡券名稱/代號 卡券名…" at bounding box center [587, 401] width 852 height 330
